Goal: Information Seeking & Learning: Learn about a topic

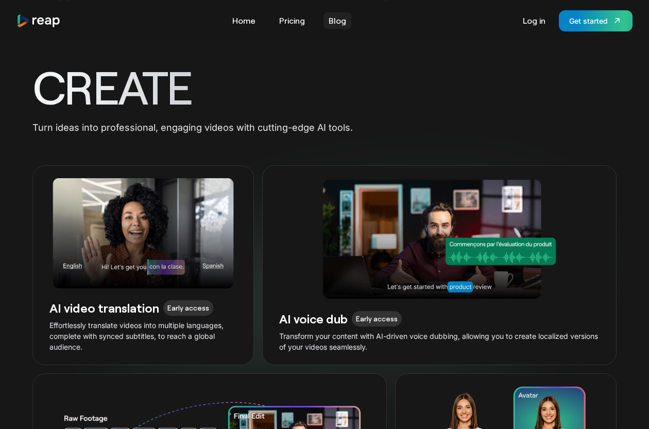
scroll to position [2157, 0]
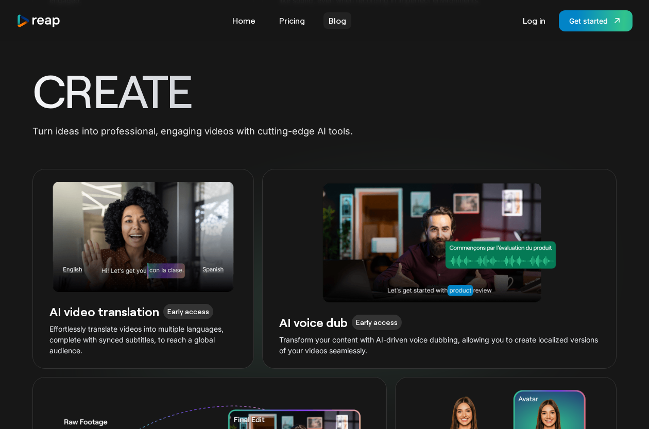
click at [335, 17] on link "Blog" at bounding box center [337, 20] width 28 height 16
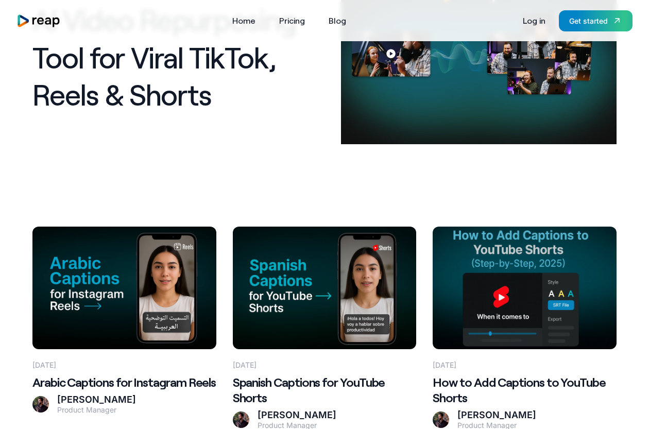
scroll to position [175, 0]
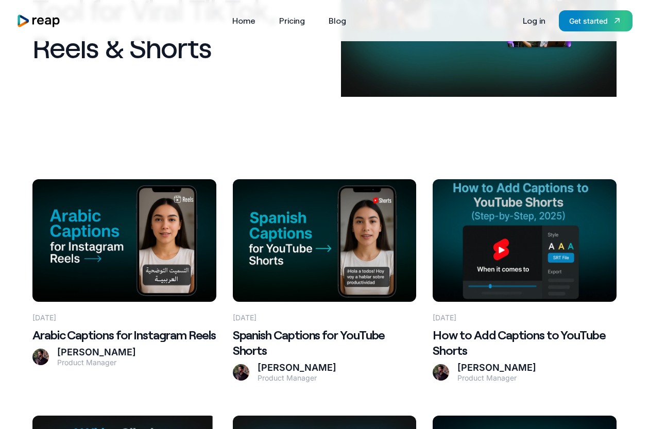
click at [112, 331] on h2 "Arabic Captions for Instagram Reels" at bounding box center [124, 334] width 184 height 15
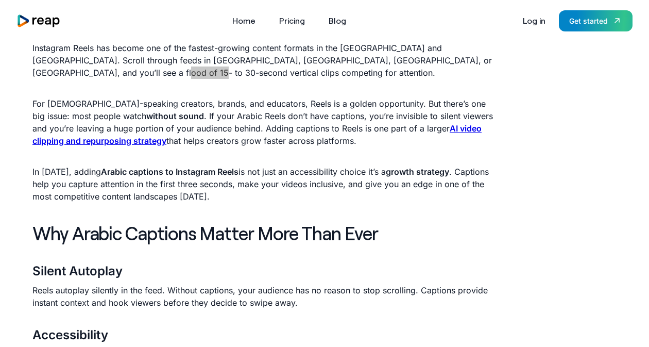
scroll to position [307, 0]
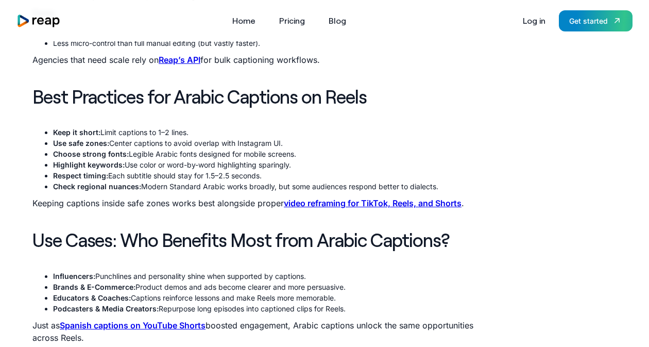
scroll to position [2117, 0]
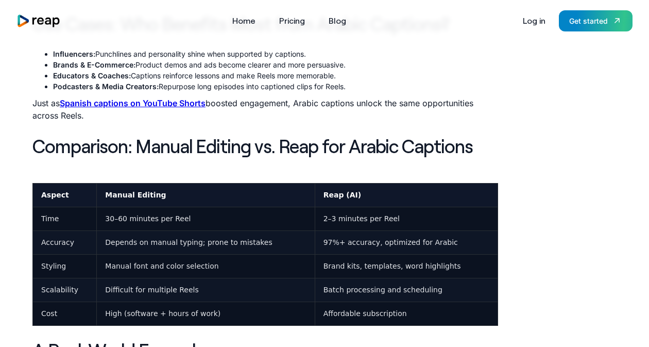
scroll to position [2093, 0]
